Goal: Find specific page/section: Find specific page/section

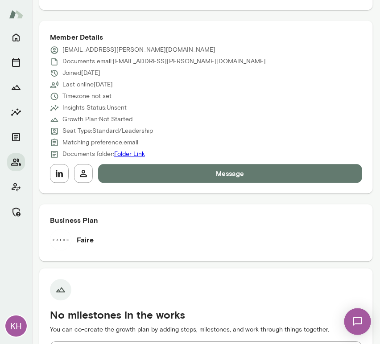
scroll to position [406, 0]
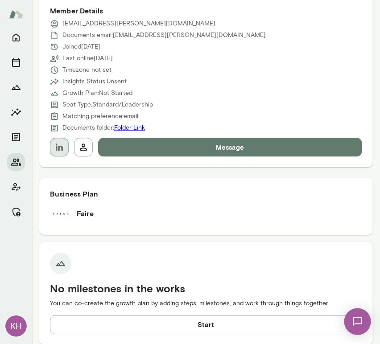
click at [59, 146] on icon "button" at bounding box center [59, 147] width 7 height 7
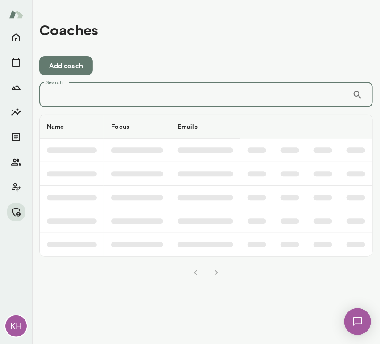
click at [158, 94] on input "Search..." at bounding box center [195, 94] width 313 height 25
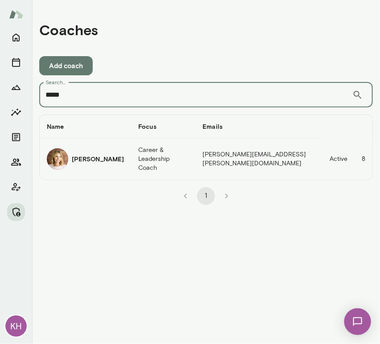
type input "*****"
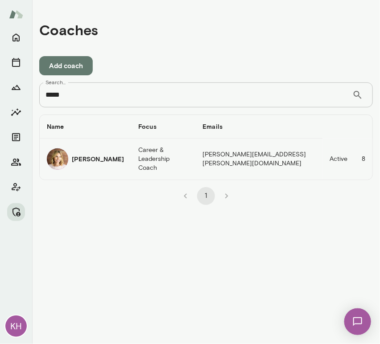
click at [77, 158] on h6 "Jen Berton" at bounding box center [98, 159] width 52 height 9
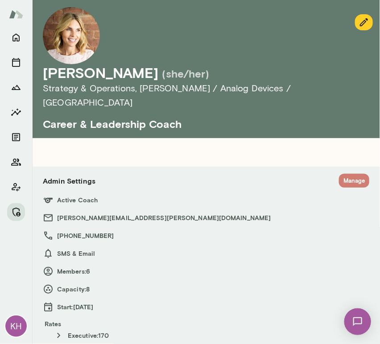
click at [342, 174] on button "Manage" at bounding box center [354, 181] width 30 height 14
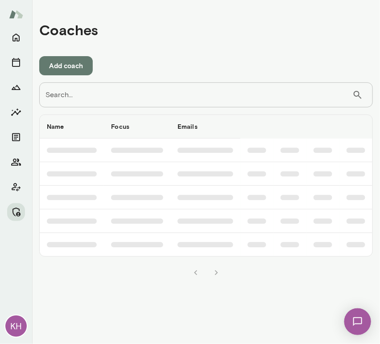
click at [188, 91] on input "Search..." at bounding box center [195, 94] width 313 height 25
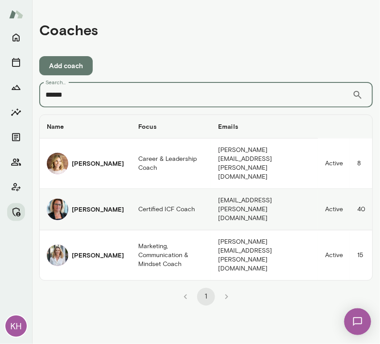
type input "******"
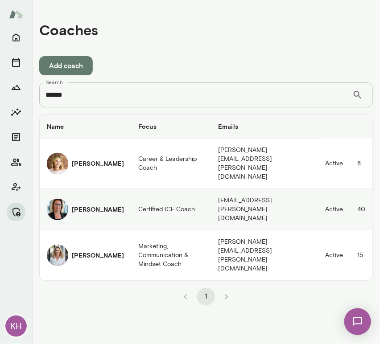
click at [57, 199] on img "coaches table" at bounding box center [57, 209] width 21 height 21
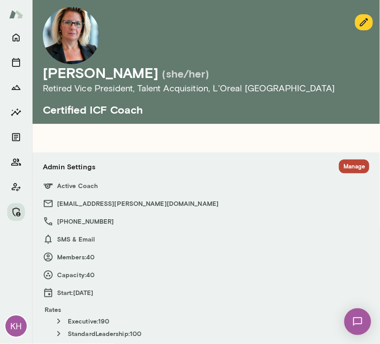
click at [355, 166] on button "Manage" at bounding box center [354, 167] width 30 height 14
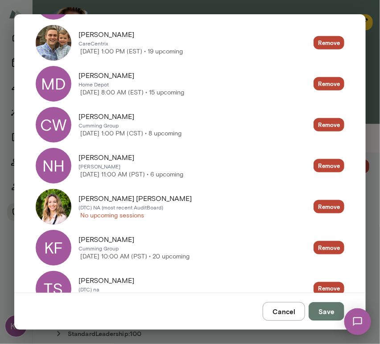
scroll to position [1045, 0]
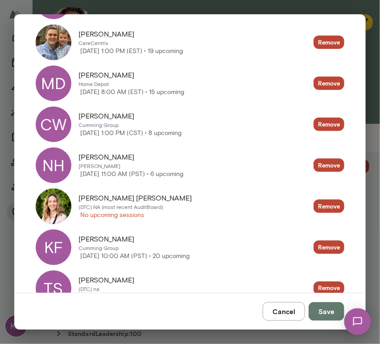
click at [70, 199] on img at bounding box center [54, 206] width 36 height 36
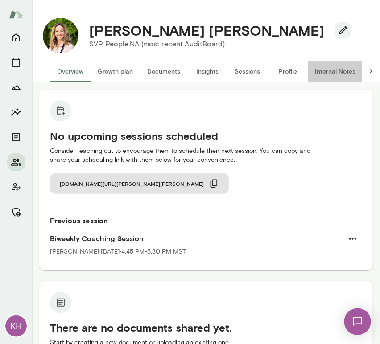
click at [322, 74] on button "Internal Notes" at bounding box center [334, 71] width 55 height 21
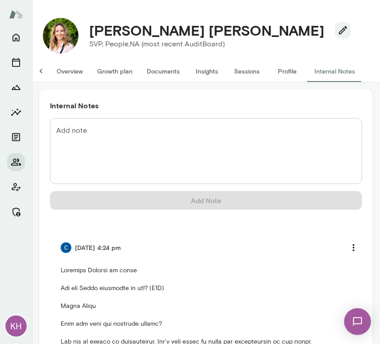
click at [63, 74] on button "Overview" at bounding box center [69, 71] width 41 height 21
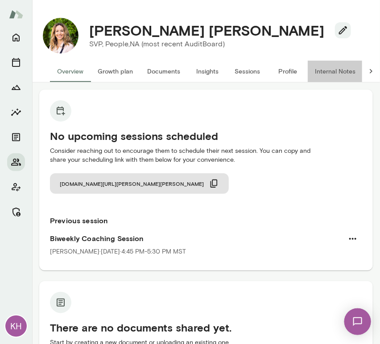
click at [337, 65] on button "Internal Notes" at bounding box center [334, 71] width 55 height 21
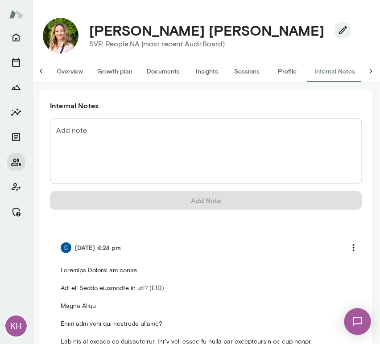
scroll to position [0, 7]
click at [50, 69] on button "Overview" at bounding box center [69, 71] width 41 height 21
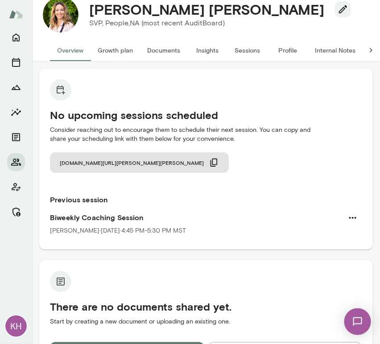
scroll to position [21, 0]
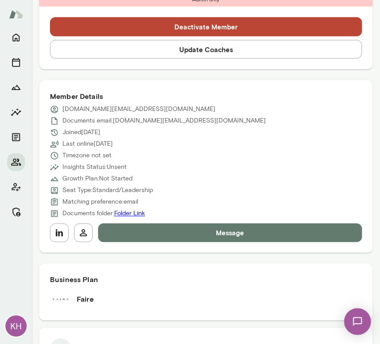
scroll to position [321, 0]
click at [56, 237] on icon "button" at bounding box center [59, 233] width 11 height 11
